Goal: Task Accomplishment & Management: Manage account settings

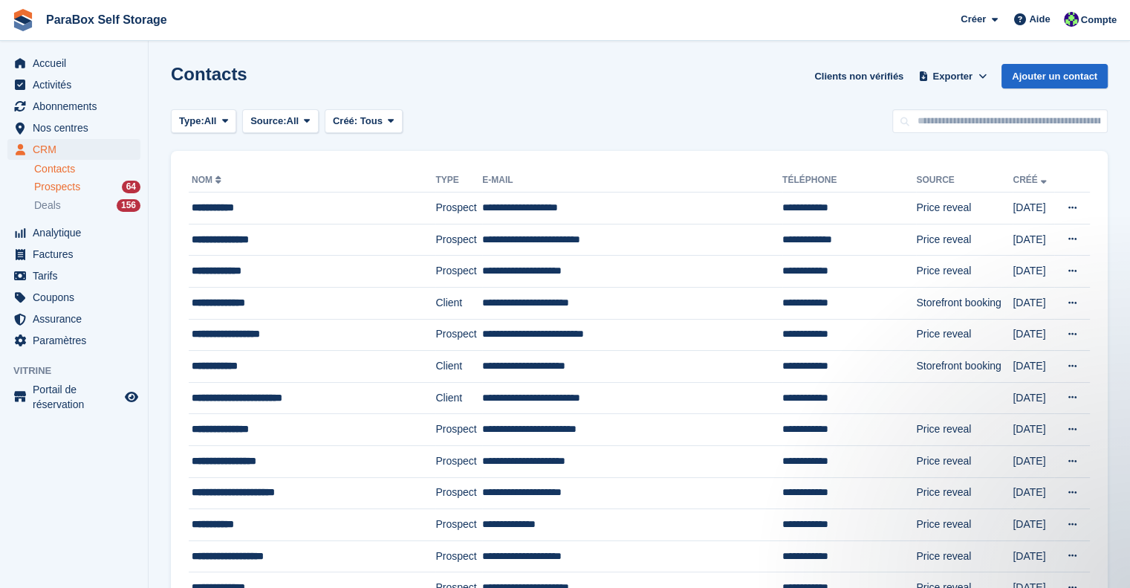
click at [71, 189] on span "Prospects" at bounding box center [57, 187] width 46 height 14
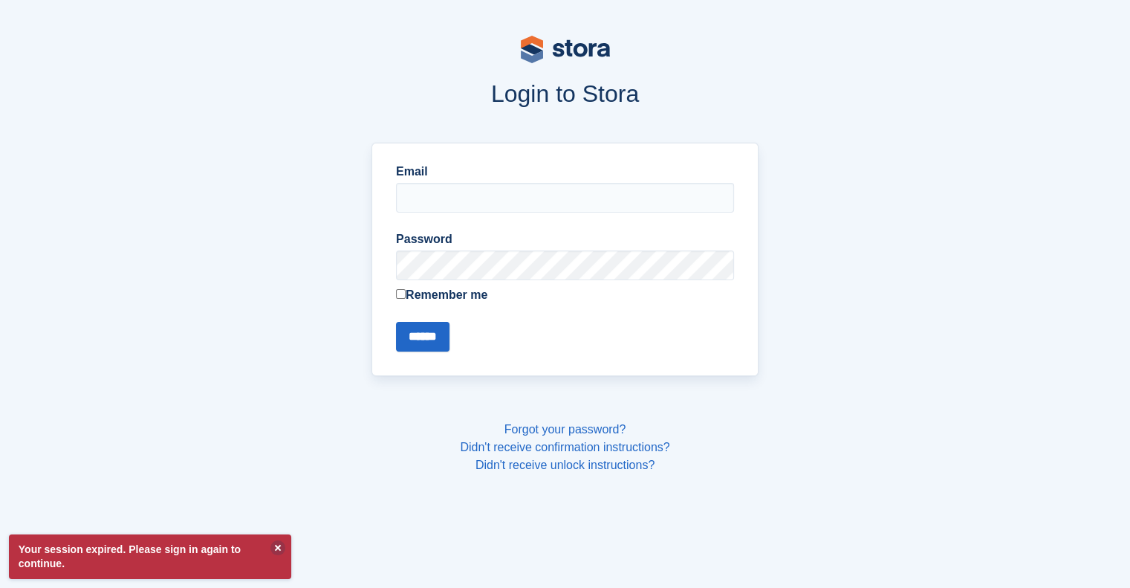
type input "**********"
click at [429, 343] on input "******" at bounding box center [423, 337] width 54 height 30
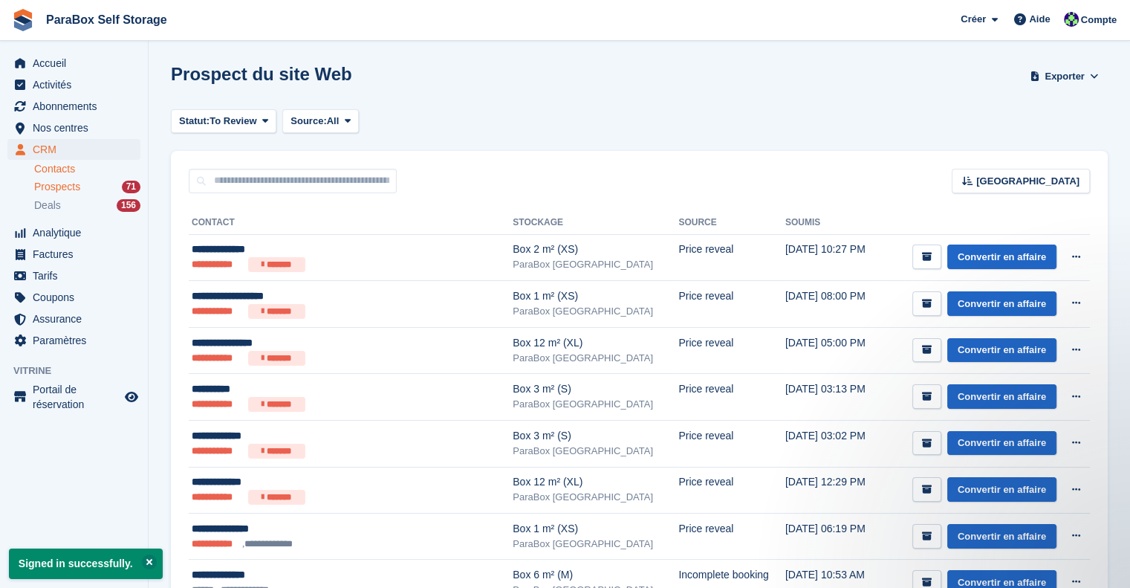
click at [85, 175] on link "Contacts" at bounding box center [87, 169] width 106 height 14
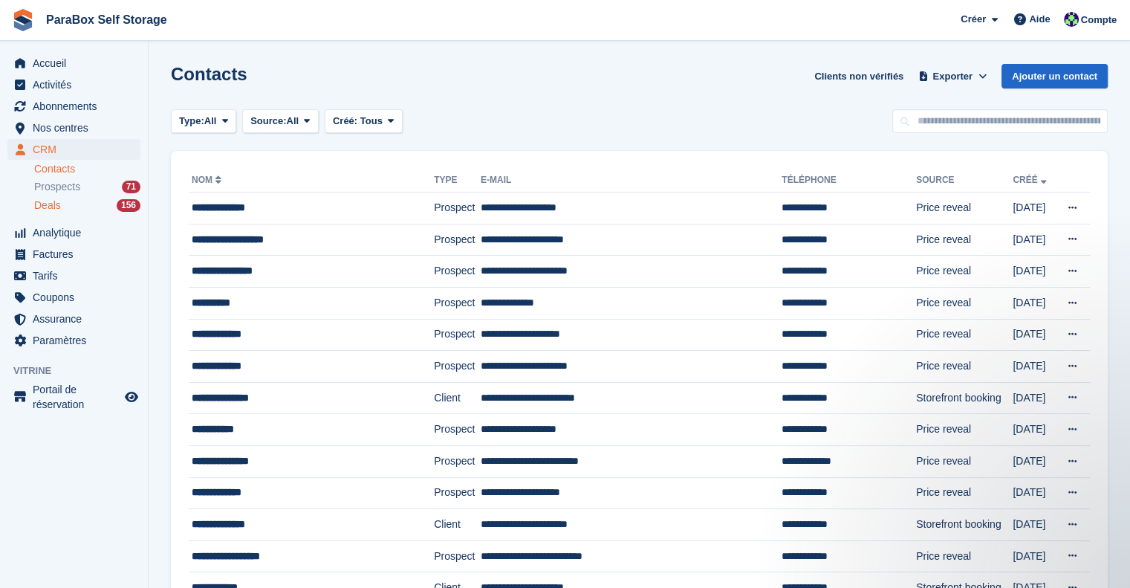
click at [70, 204] on div "Deals 156" at bounding box center [87, 205] width 106 height 14
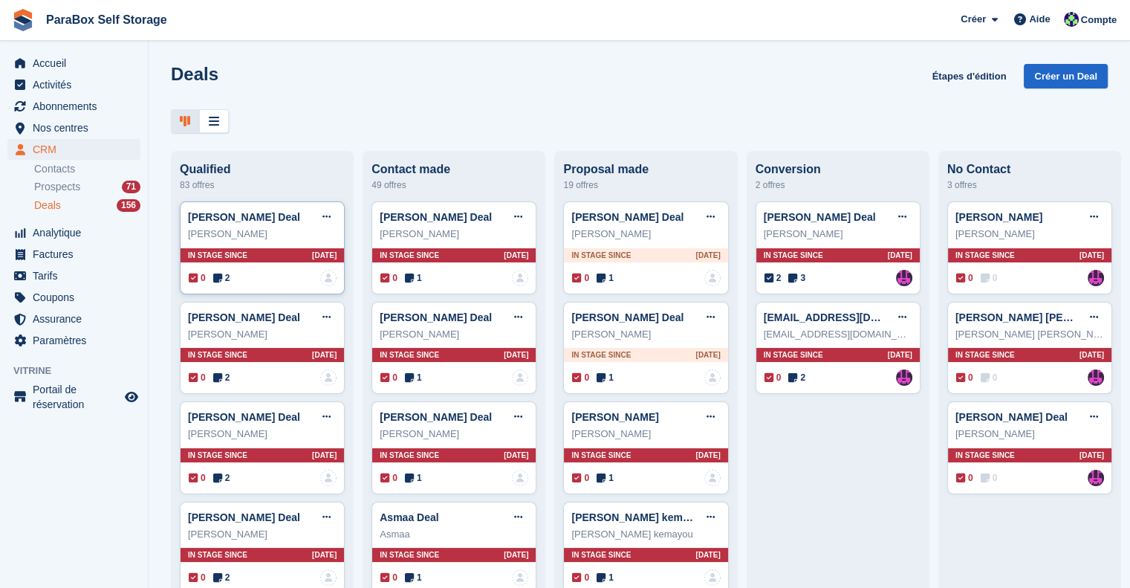
click at [224, 279] on span "2" at bounding box center [221, 277] width 17 height 13
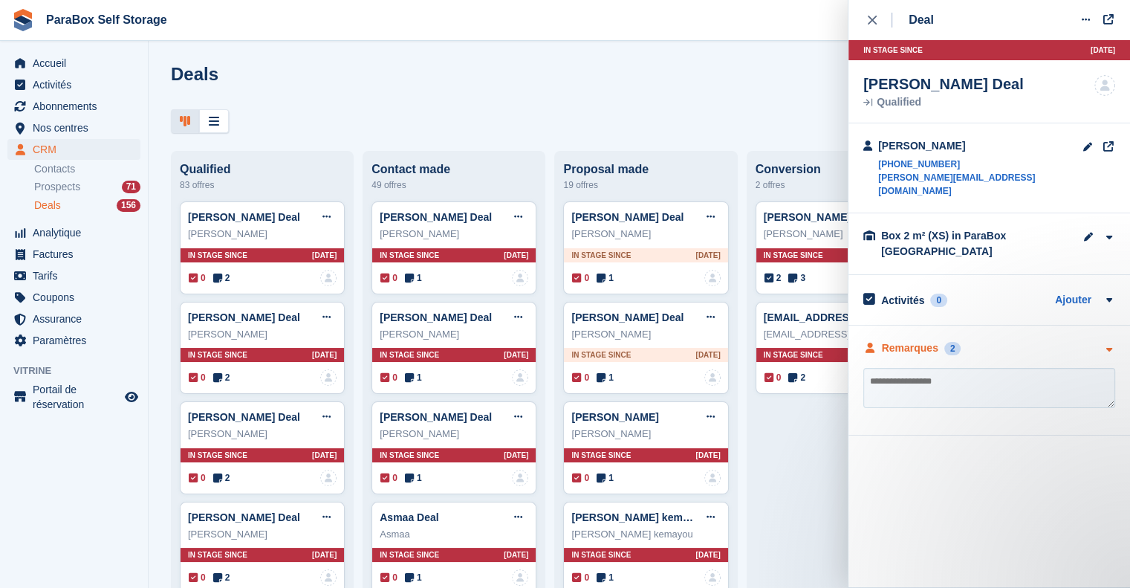
click at [910, 340] on div "Remarques" at bounding box center [910, 348] width 56 height 16
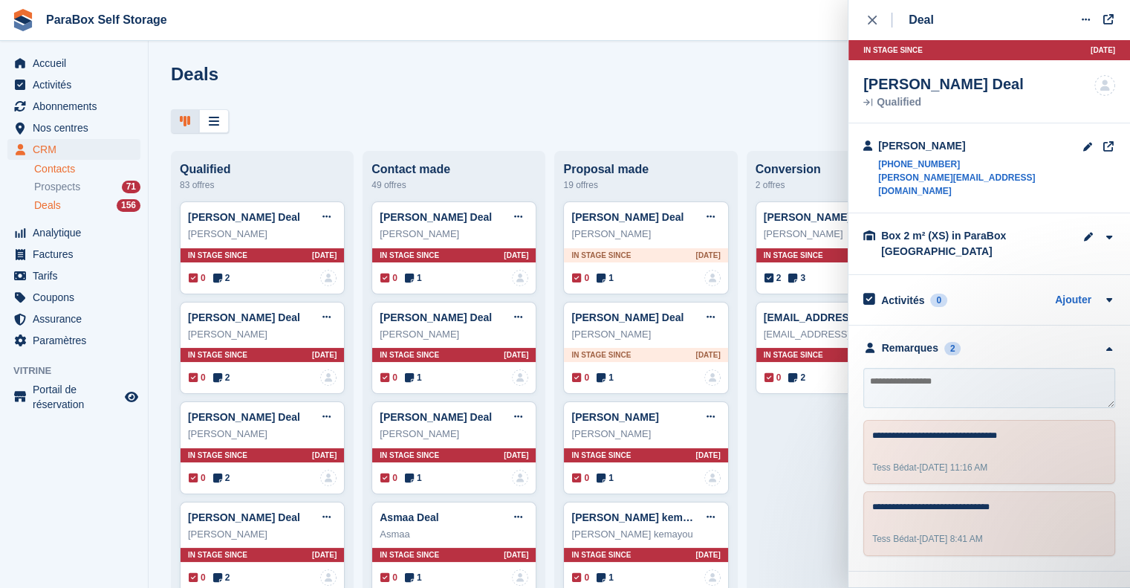
click at [85, 169] on link "Contacts" at bounding box center [87, 169] width 106 height 14
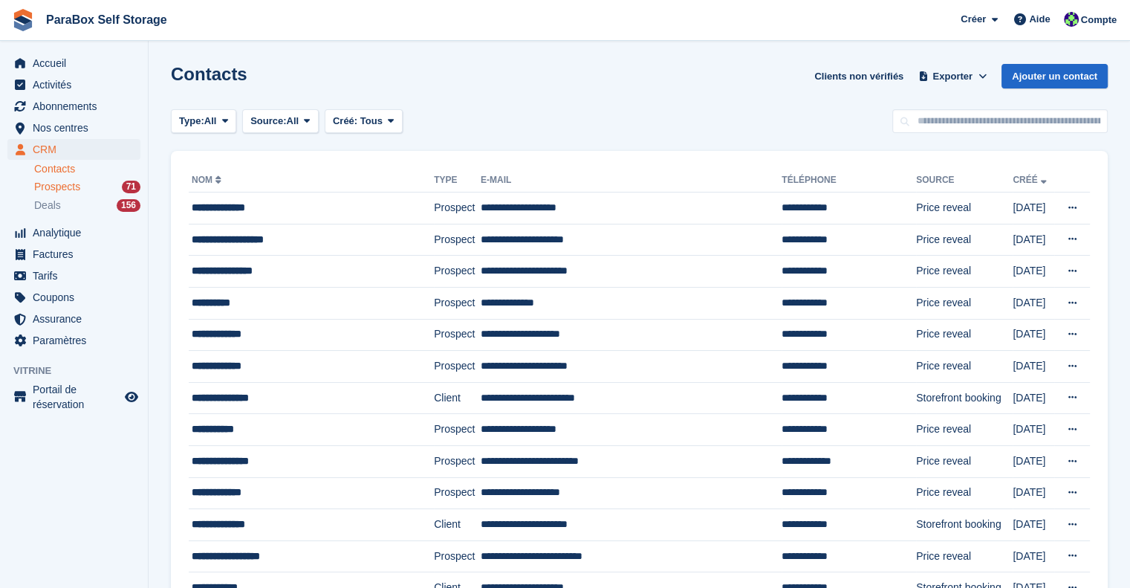
click at [88, 179] on link "Prospects 71" at bounding box center [87, 187] width 106 height 16
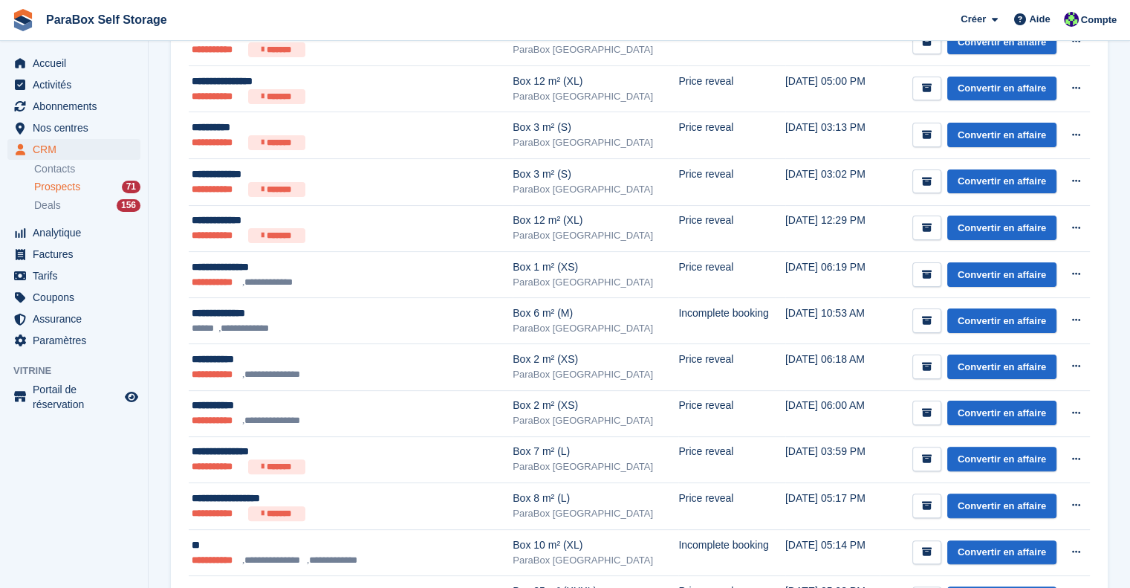
scroll to position [297, 0]
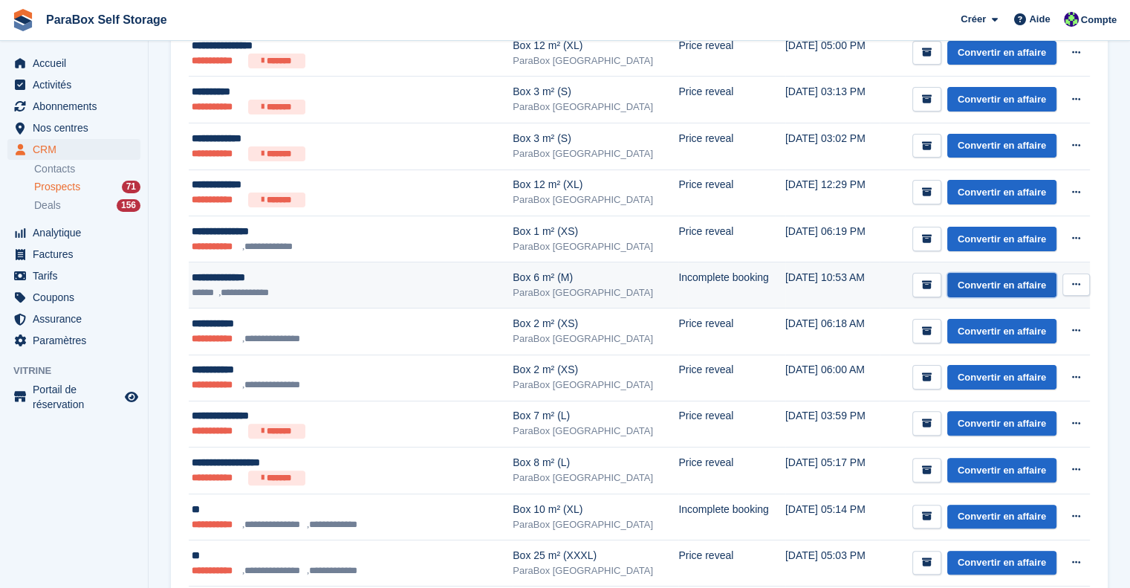
click at [1031, 285] on link "Convertir en affaire" at bounding box center [1001, 285] width 109 height 25
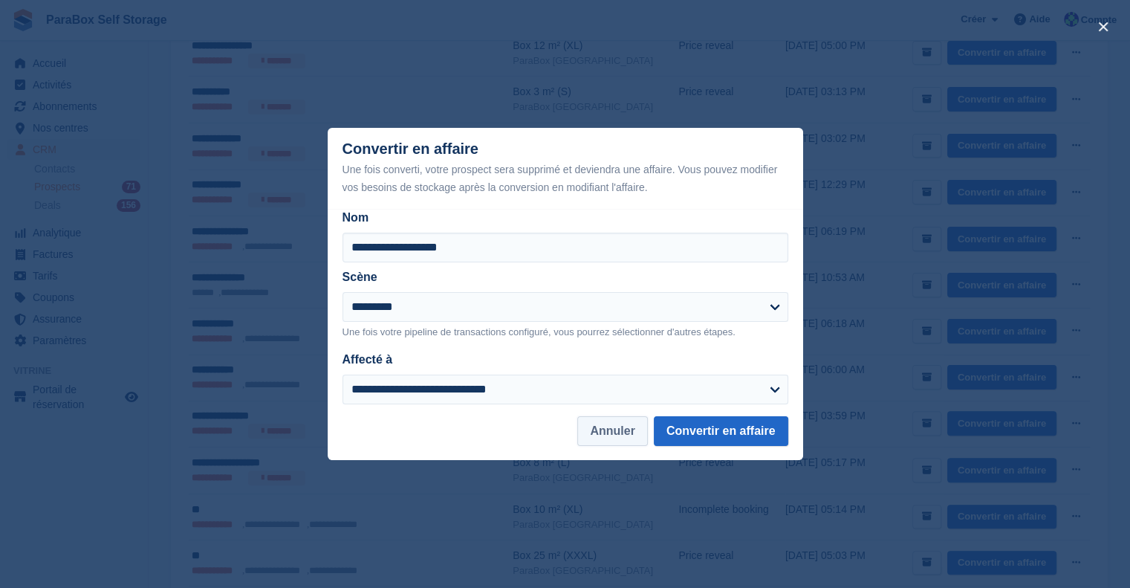
click at [633, 441] on button "Annuler" at bounding box center [612, 431] width 70 height 30
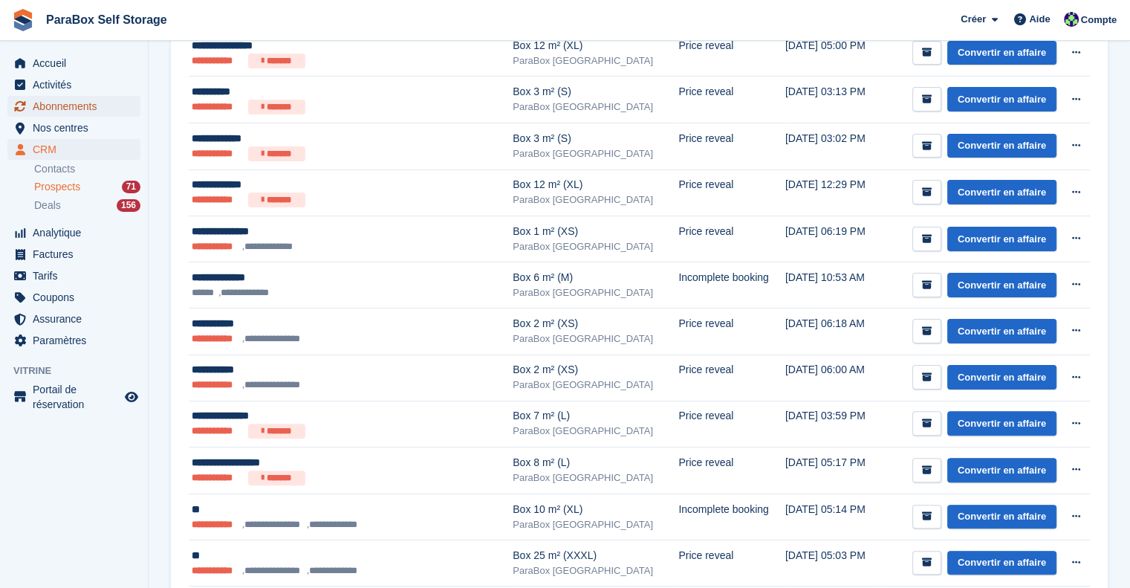
click at [89, 103] on span "Abonnements" at bounding box center [77, 106] width 89 height 21
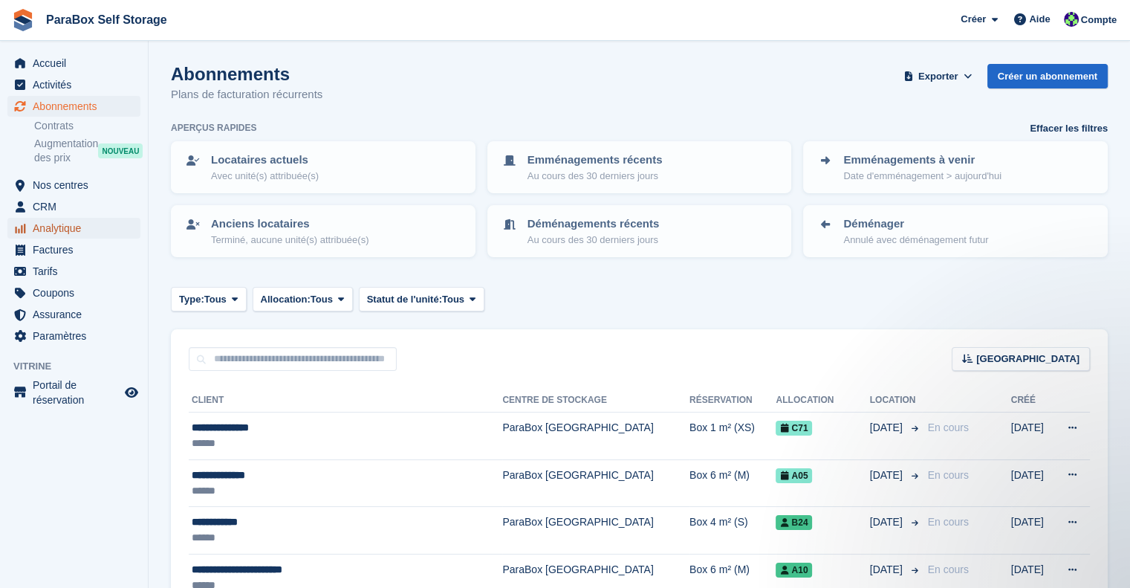
click at [65, 230] on span "Analytique" at bounding box center [77, 228] width 89 height 21
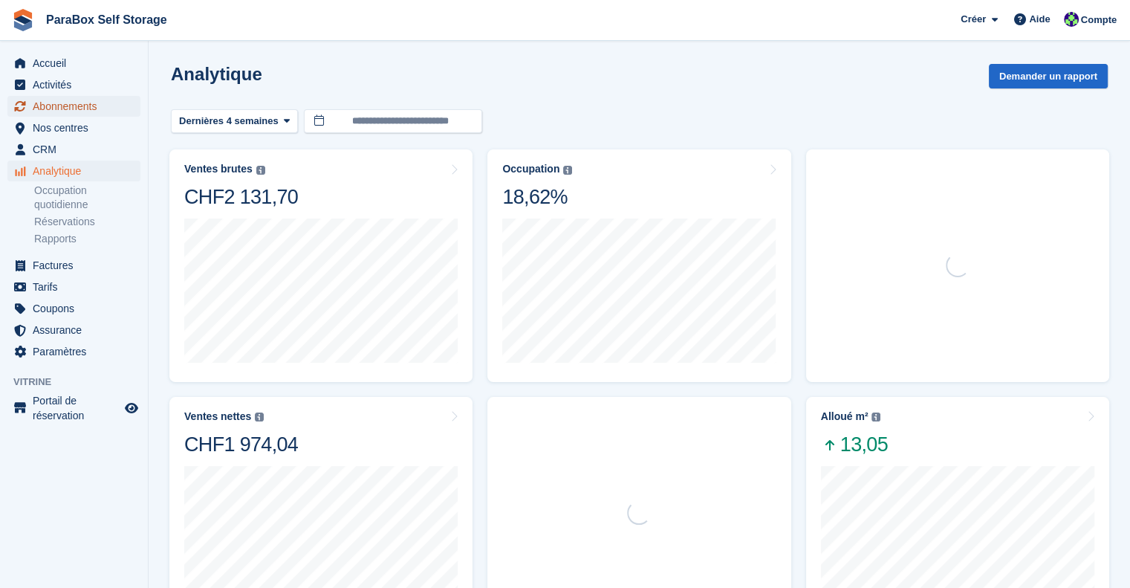
click at [82, 109] on span "Abonnements" at bounding box center [77, 106] width 89 height 21
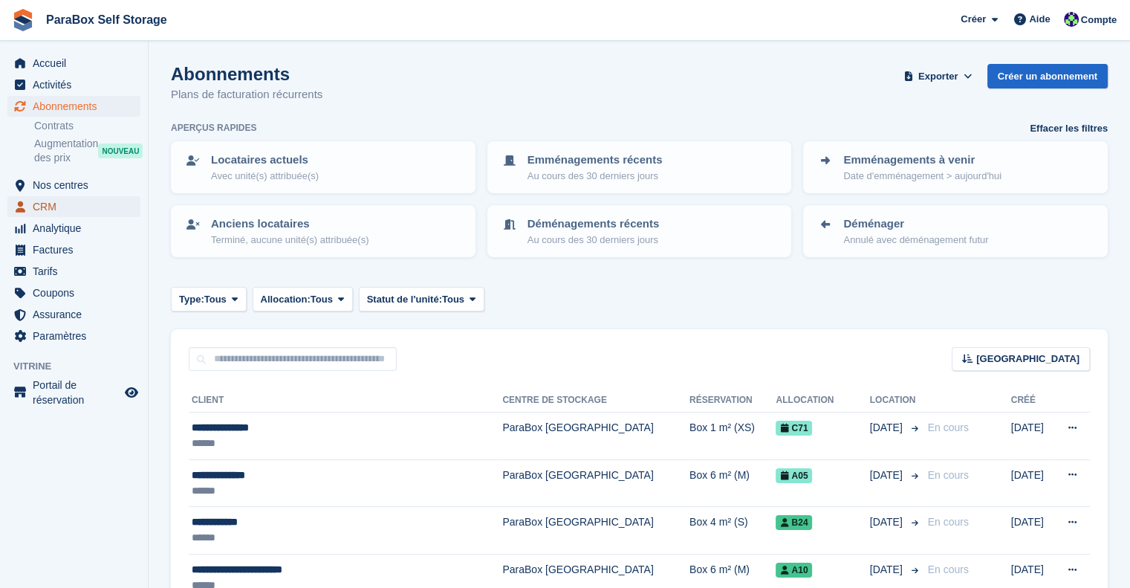
click at [62, 204] on span "CRM" at bounding box center [77, 206] width 89 height 21
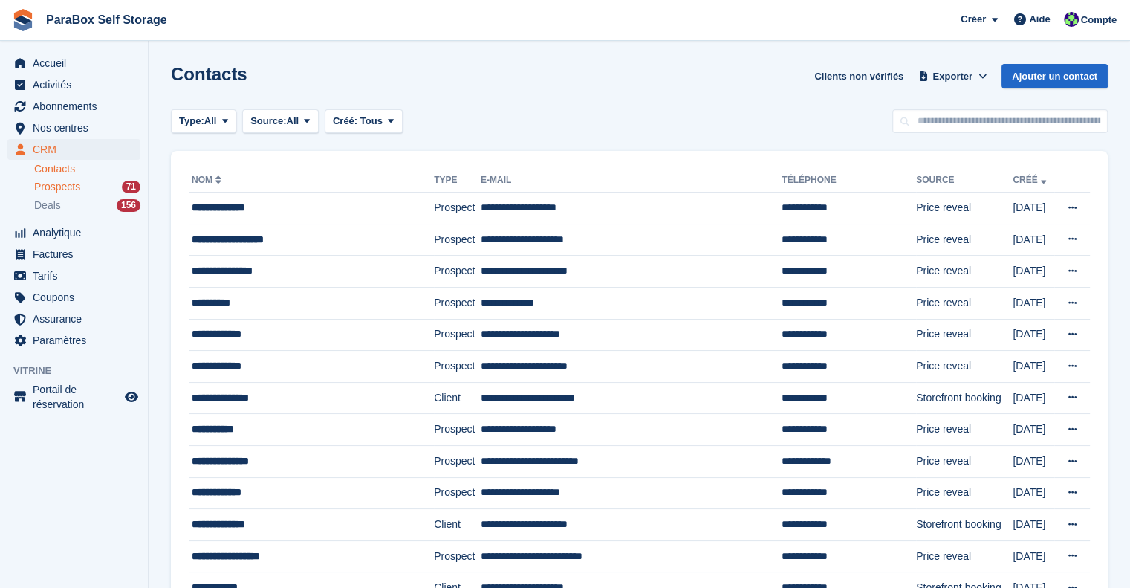
click at [99, 187] on div "Prospects 71" at bounding box center [87, 187] width 106 height 14
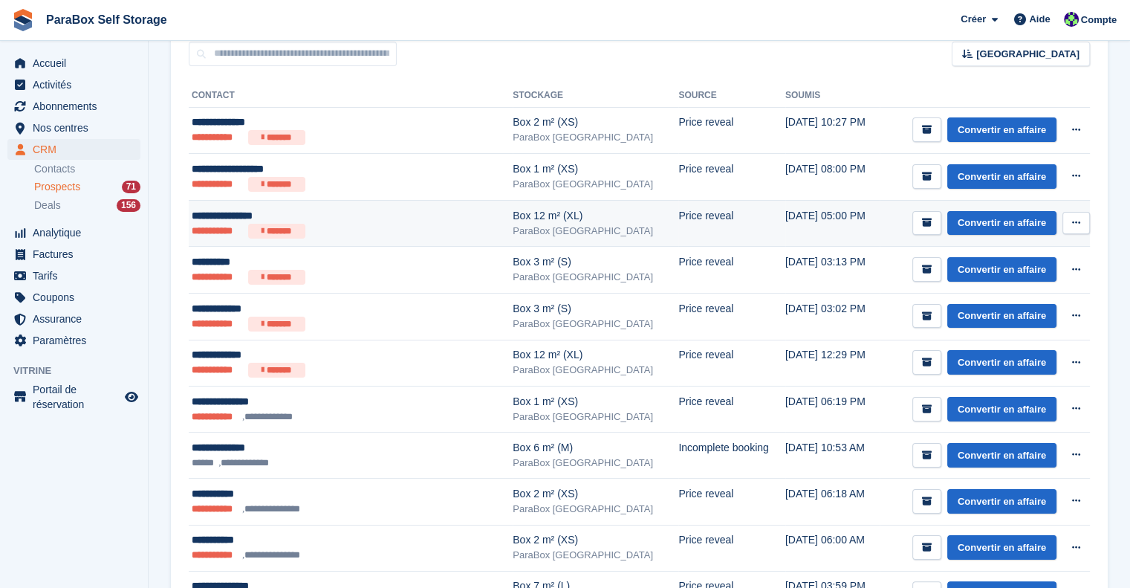
scroll to position [149, 0]
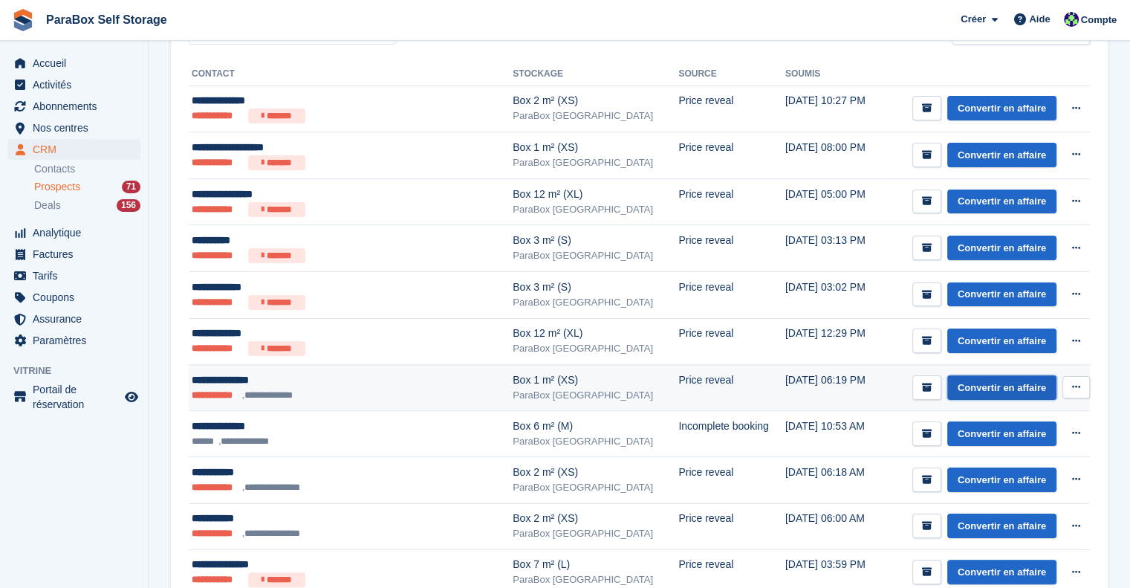
click at [1021, 387] on link "Convertir en affaire" at bounding box center [1001, 387] width 109 height 25
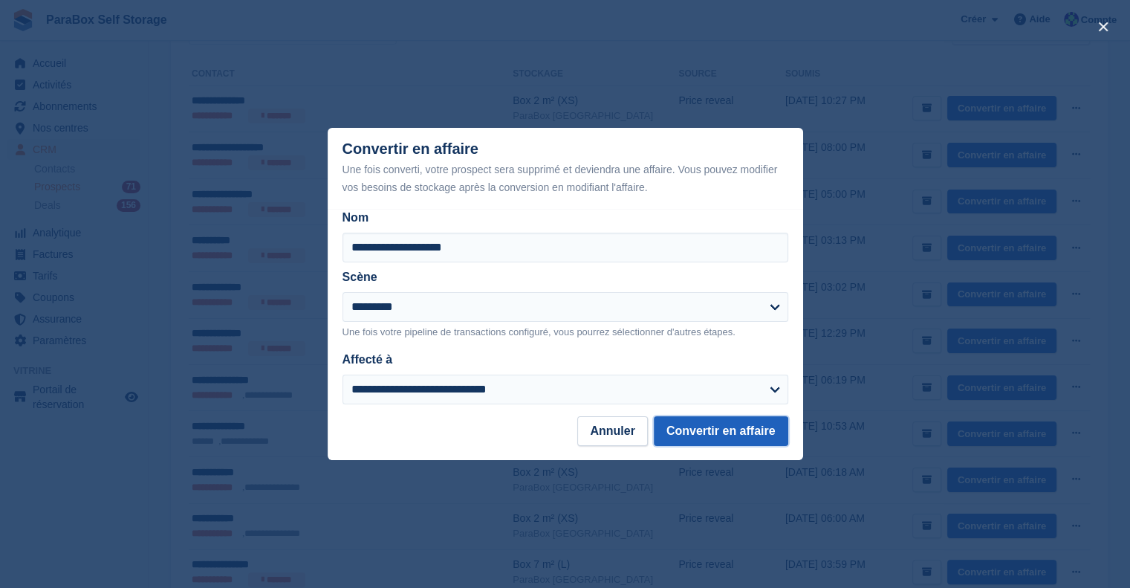
click at [716, 433] on button "Convertir en affaire" at bounding box center [721, 431] width 135 height 30
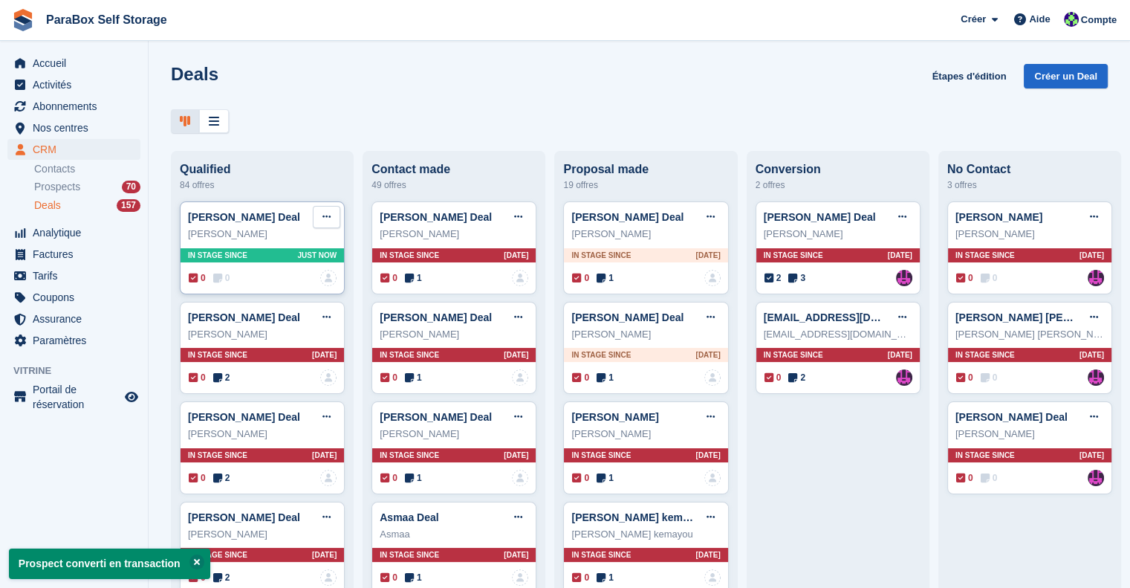
click at [327, 218] on icon at bounding box center [327, 217] width 8 height 10
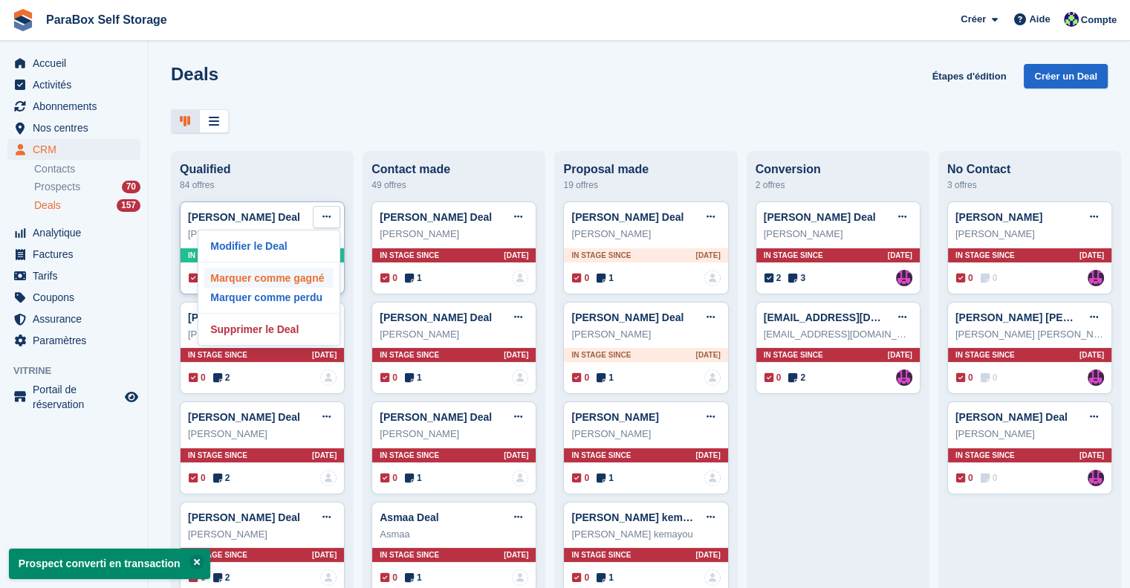
click at [312, 276] on p "Marquer comme gagné" at bounding box center [268, 277] width 129 height 19
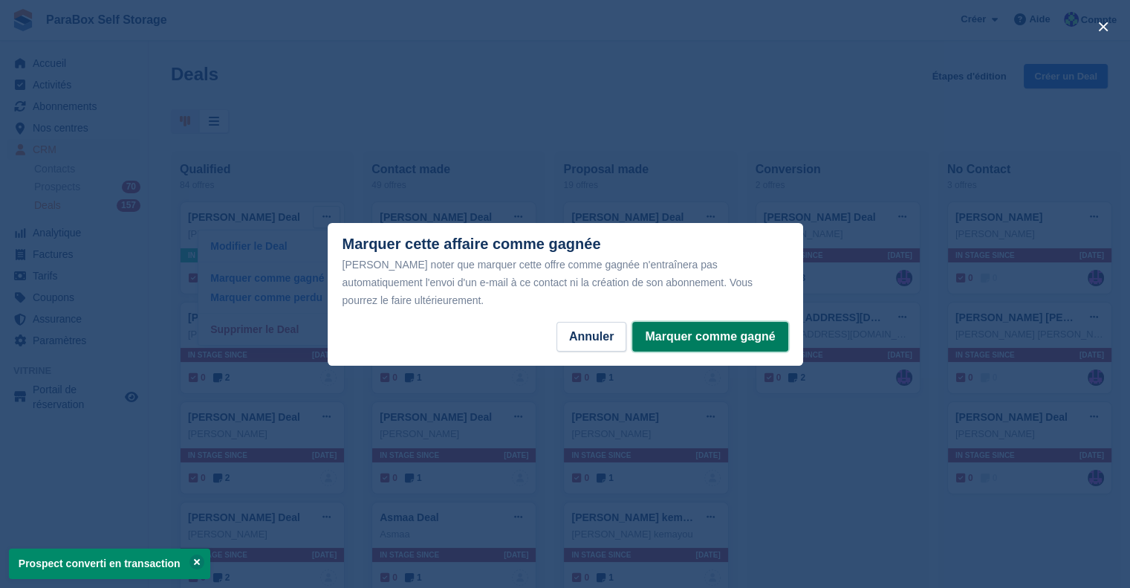
click at [707, 326] on button "Marquer comme gagné" at bounding box center [709, 337] width 155 height 30
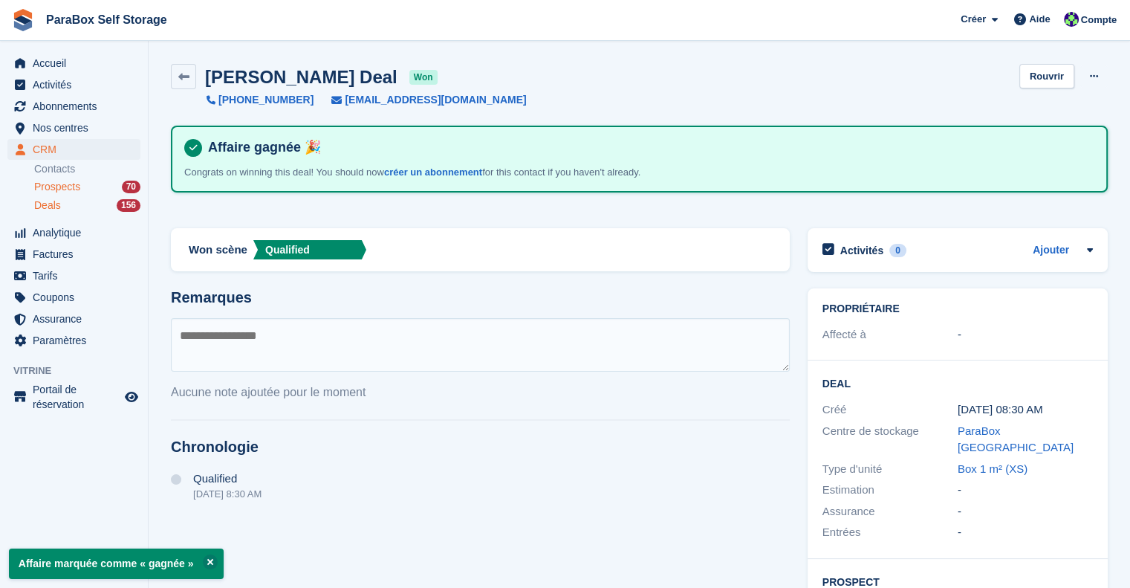
click at [74, 184] on span "Prospects" at bounding box center [57, 187] width 46 height 14
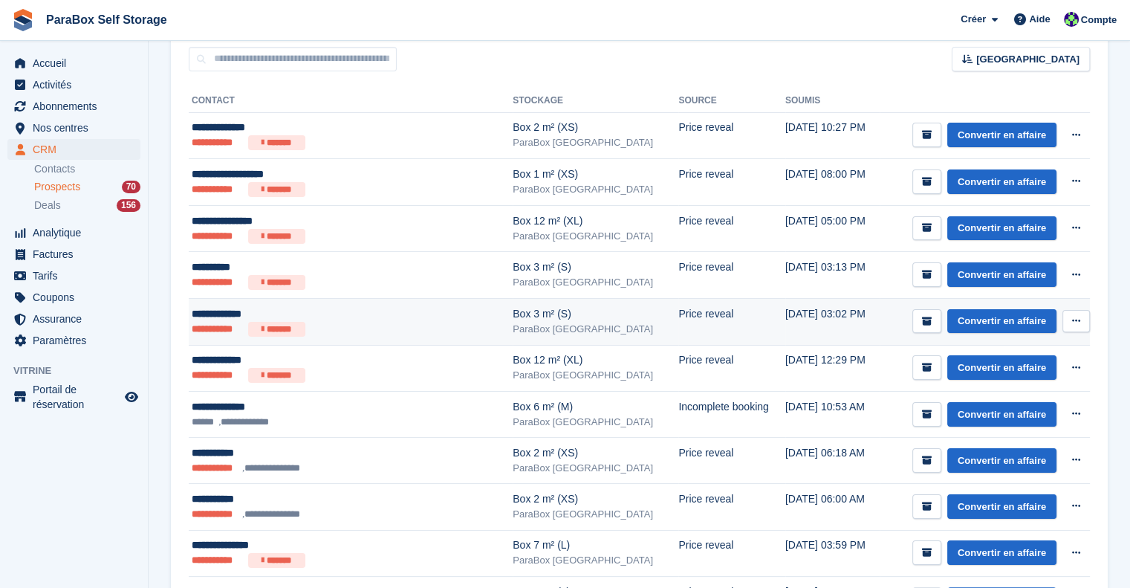
scroll to position [149, 0]
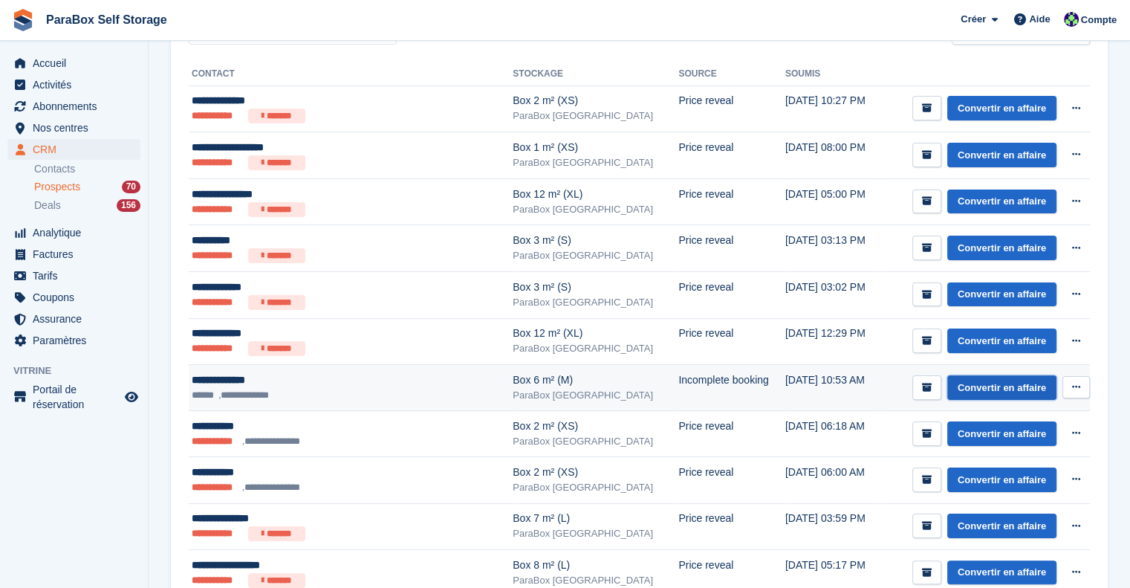
click at [973, 386] on link "Convertir en affaire" at bounding box center [1001, 387] width 109 height 25
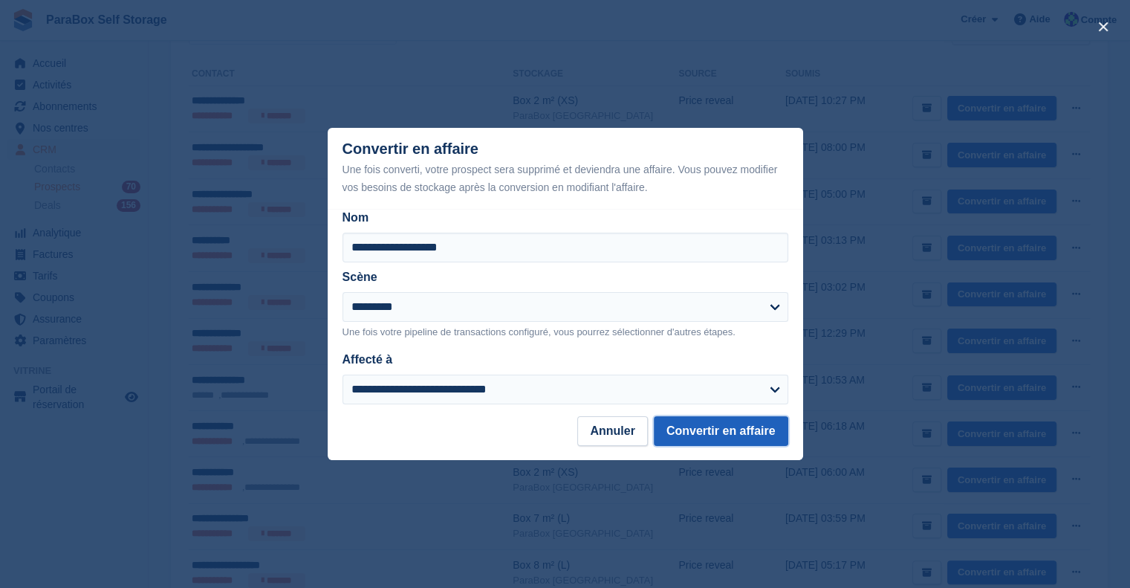
click at [700, 439] on button "Convertir en affaire" at bounding box center [721, 431] width 135 height 30
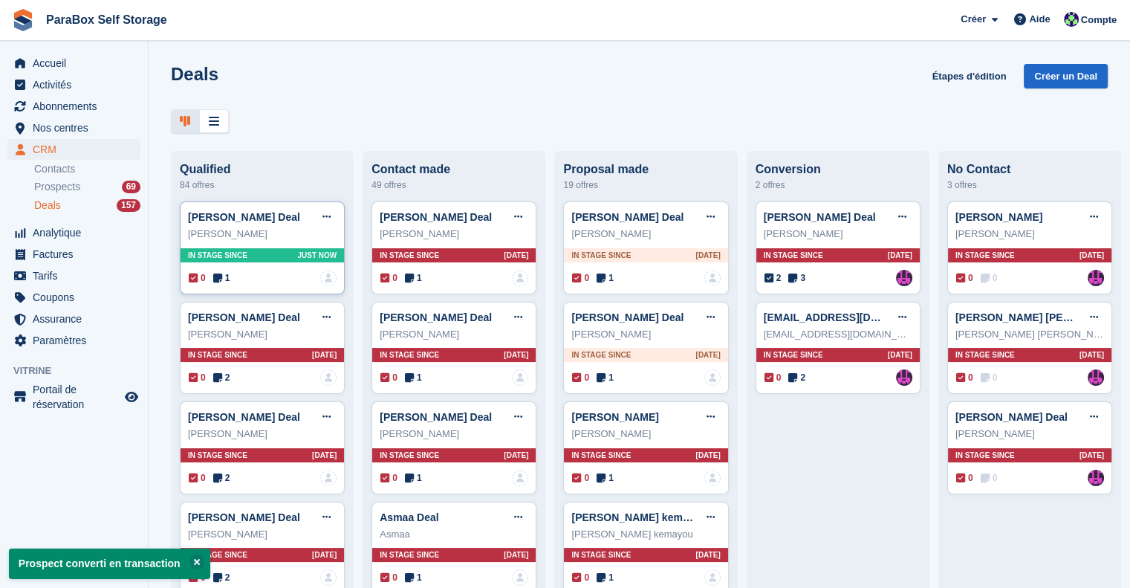
click at [219, 279] on icon at bounding box center [217, 278] width 9 height 10
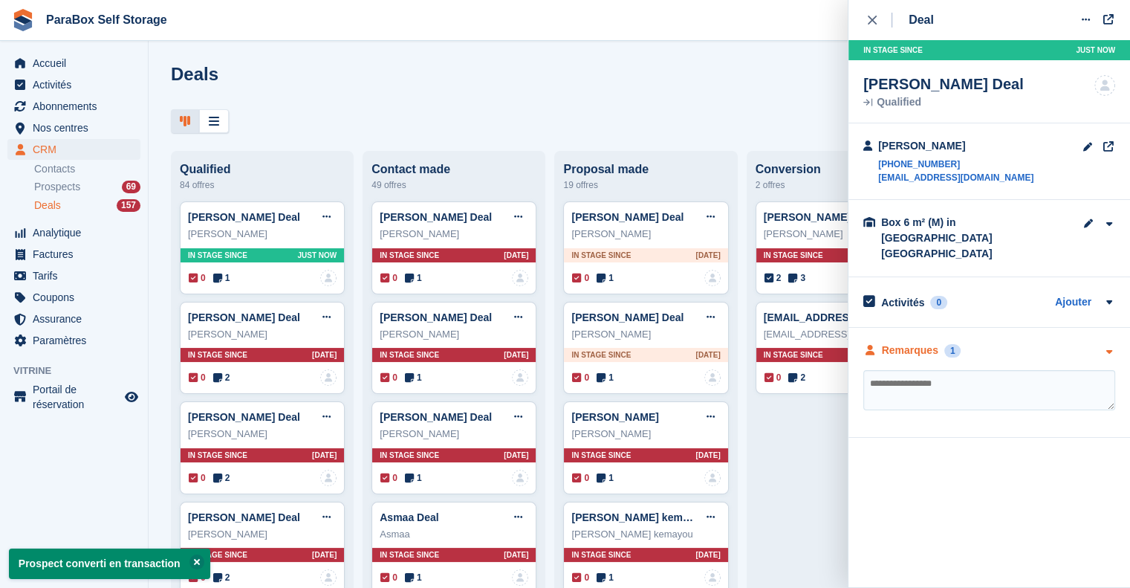
click at [916, 343] on div "Remarques" at bounding box center [910, 351] width 56 height 16
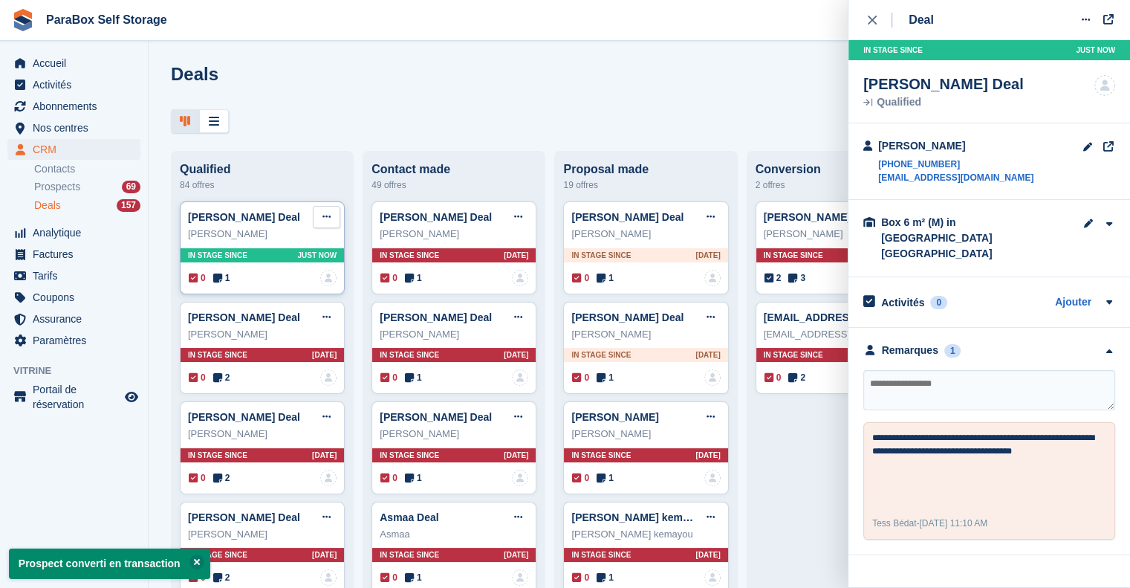
click at [324, 219] on icon at bounding box center [327, 217] width 8 height 10
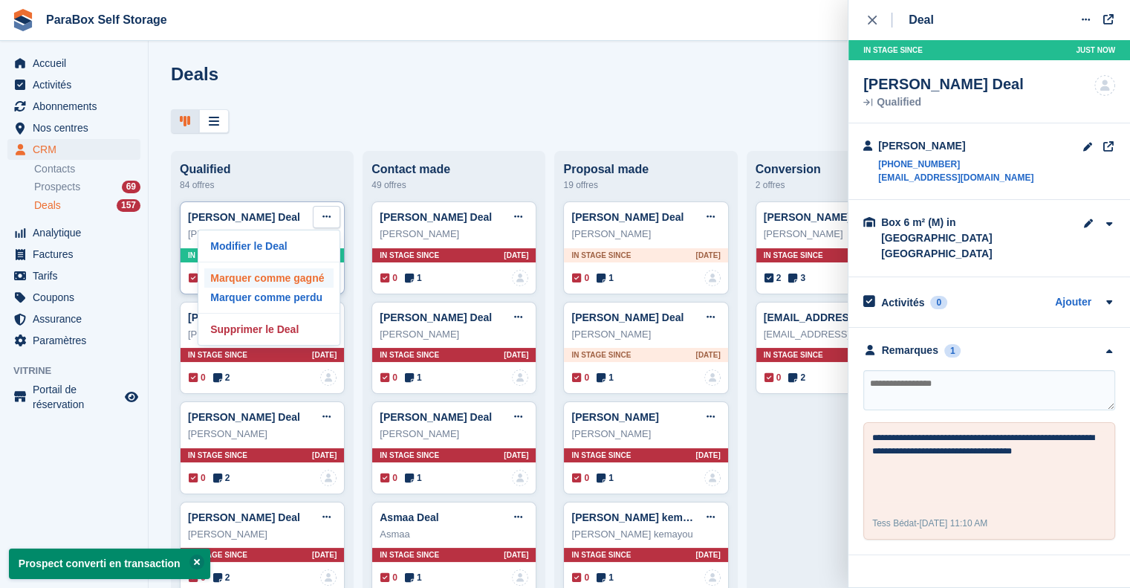
click at [308, 279] on p "Marquer comme gagné" at bounding box center [268, 277] width 129 height 19
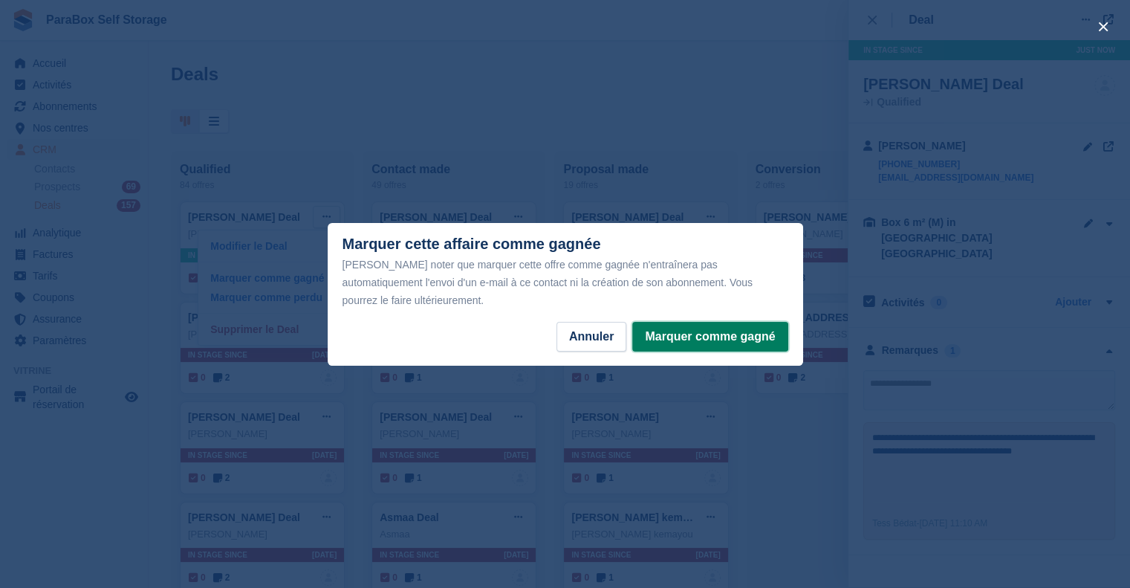
click at [703, 325] on button "Marquer comme gagné" at bounding box center [709, 337] width 155 height 30
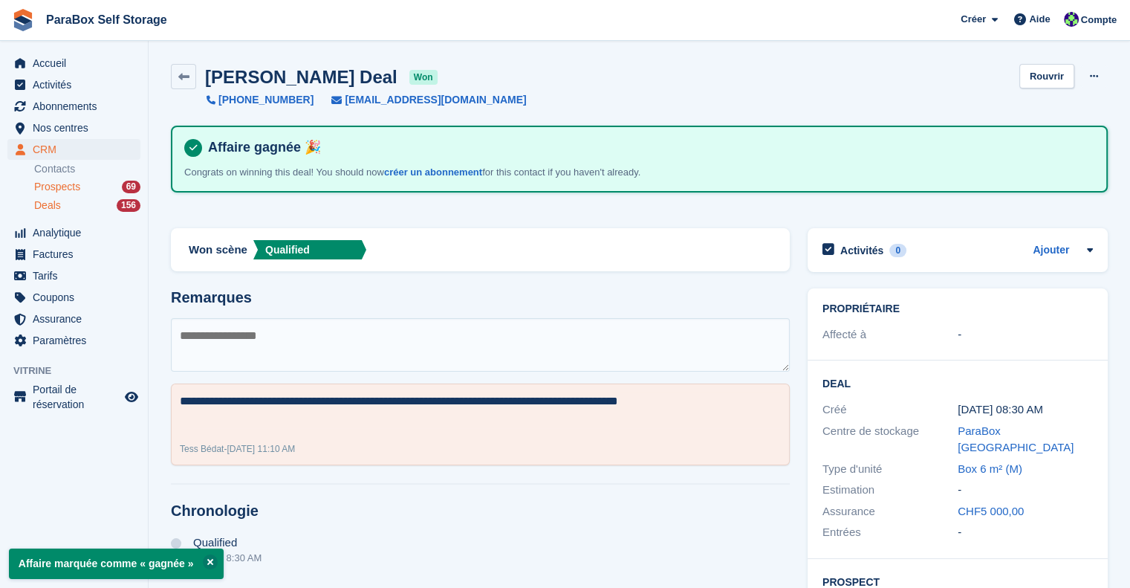
click at [71, 189] on span "Prospects" at bounding box center [57, 187] width 46 height 14
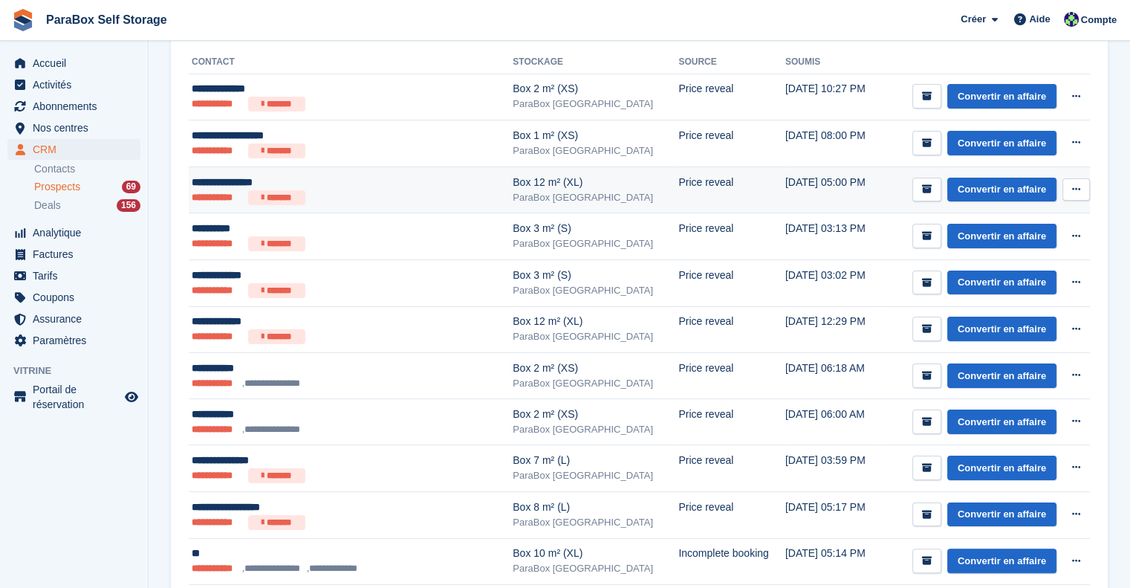
scroll to position [223, 0]
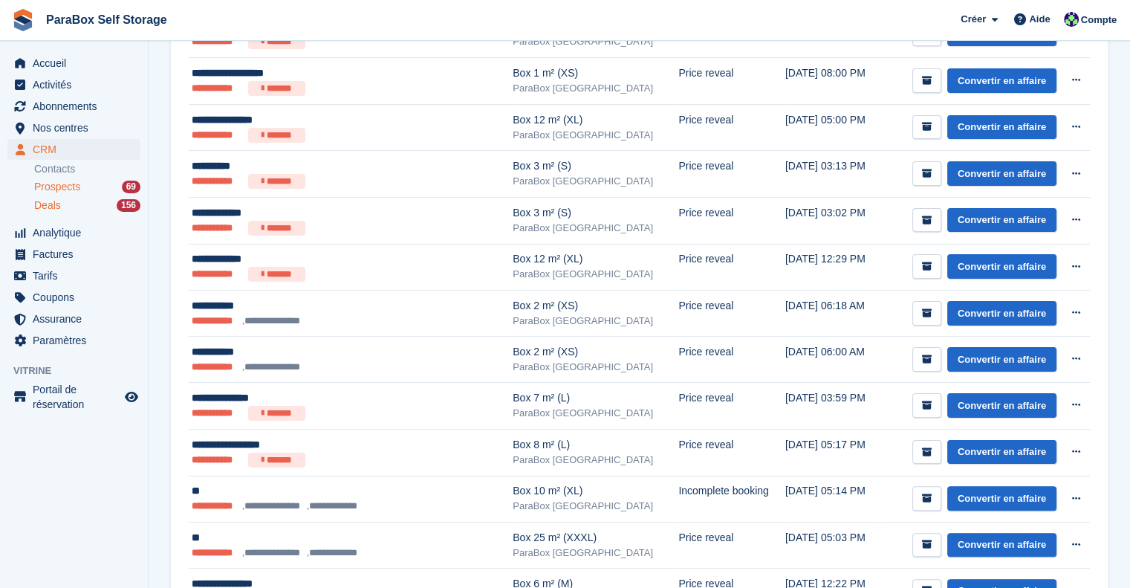
click at [60, 206] on div "Deals 156" at bounding box center [87, 205] width 106 height 14
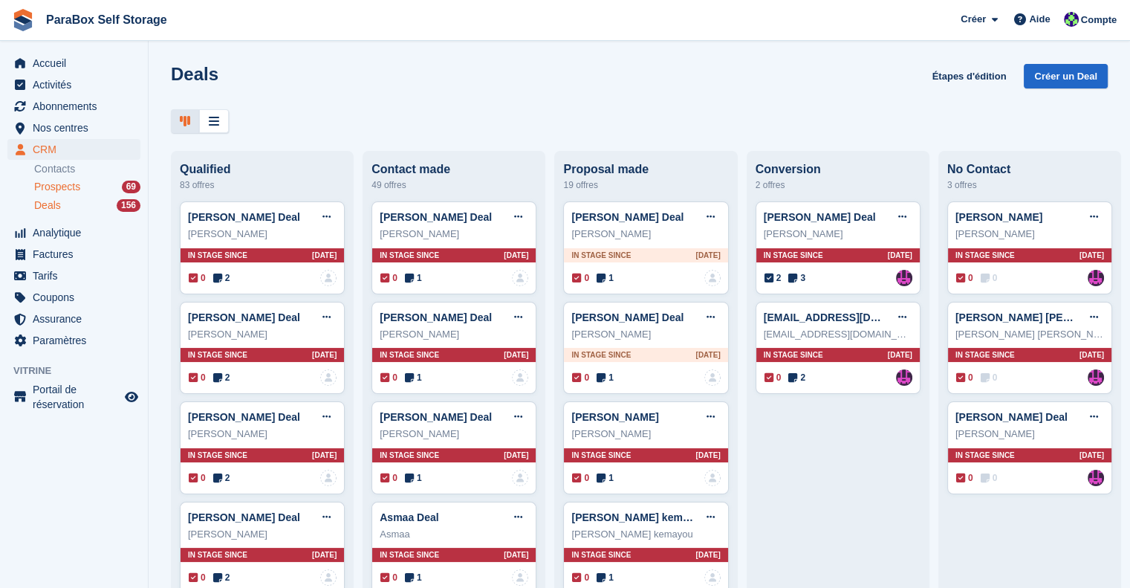
click at [61, 190] on span "Prospects" at bounding box center [57, 187] width 46 height 14
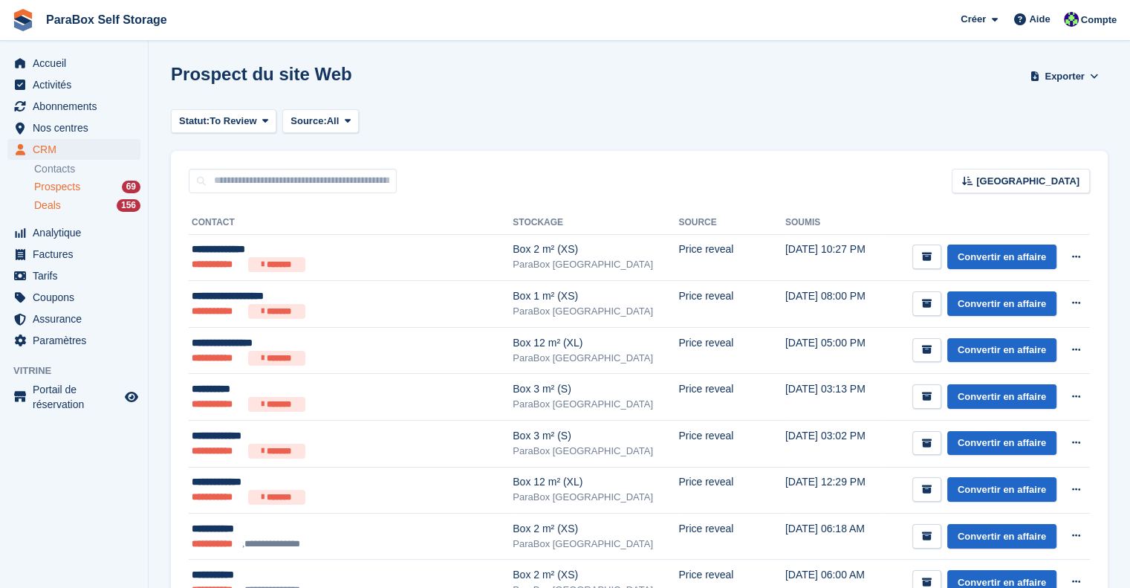
click at [51, 204] on span "Deals" at bounding box center [47, 205] width 27 height 14
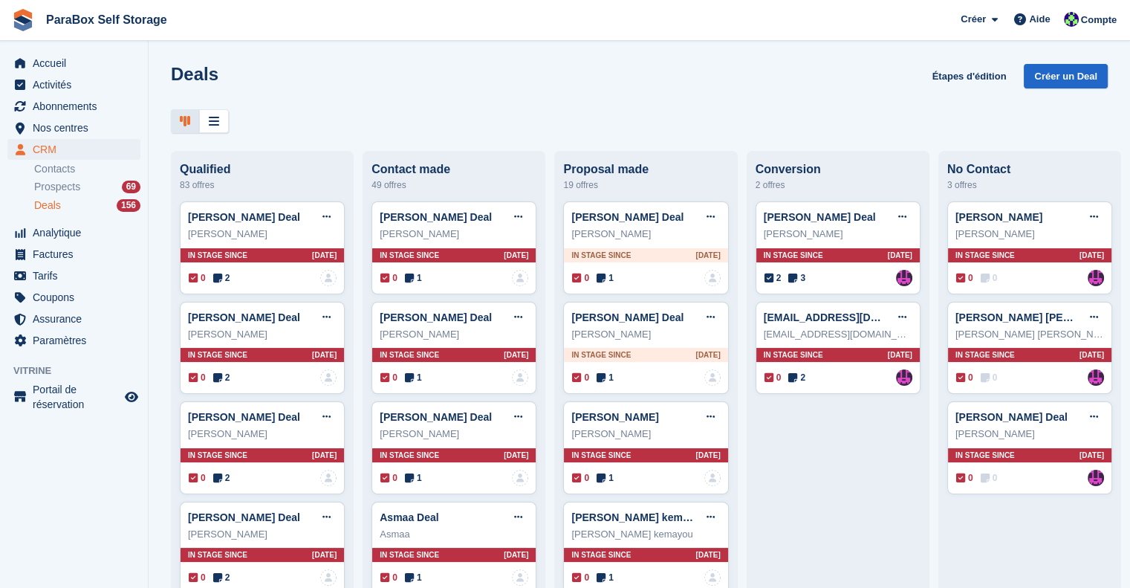
click at [48, 178] on ul "Contacts Prospects 69 Deals 156" at bounding box center [91, 188] width 114 height 54
click at [68, 169] on link "Contacts" at bounding box center [87, 169] width 106 height 14
